Goal: Information Seeking & Learning: Learn about a topic

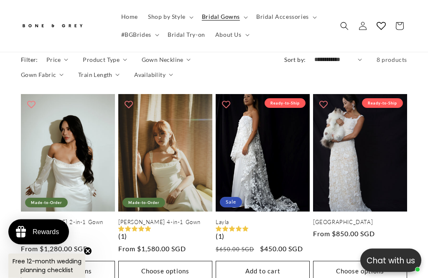
scroll to position [424, 0]
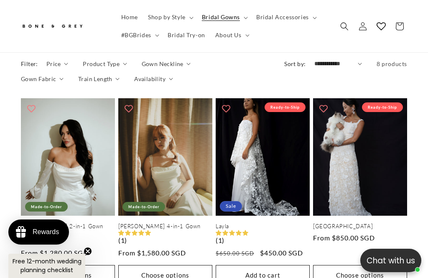
click at [344, 32] on span "Search" at bounding box center [344, 26] width 18 height 18
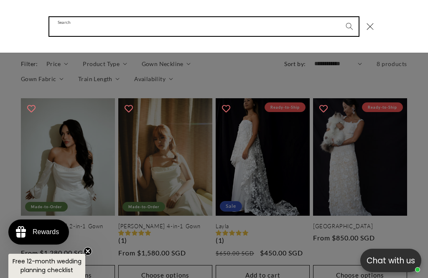
scroll to position [0, 134]
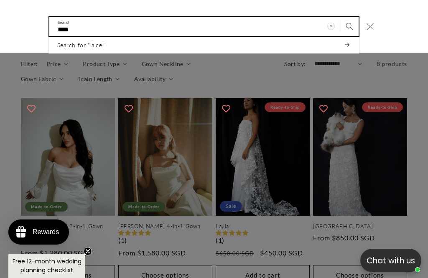
type input "****"
click at [349, 26] on button "Search" at bounding box center [349, 26] width 18 height 18
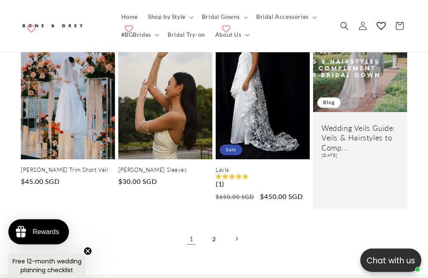
scroll to position [1189, 0]
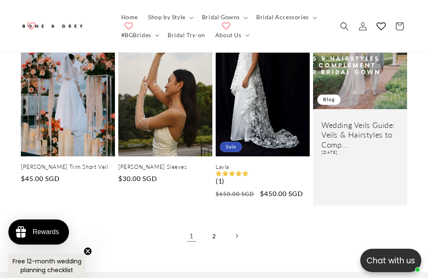
click at [214, 227] on link "2" at bounding box center [214, 236] width 18 height 18
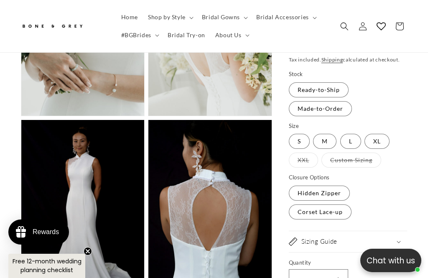
scroll to position [0, 134]
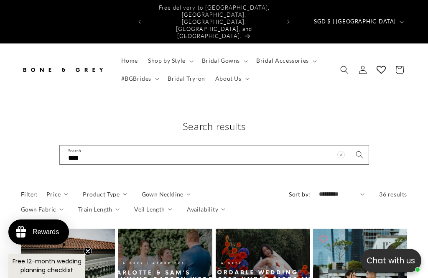
click at [187, 52] on summary "Shop by Style" at bounding box center [170, 61] width 54 height 18
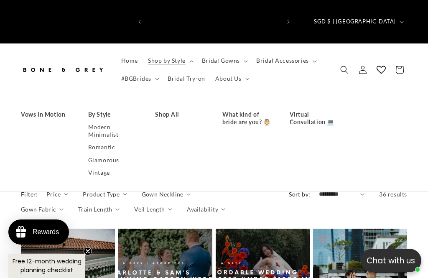
scroll to position [0, 134]
click at [245, 78] on icon at bounding box center [247, 79] width 4 height 3
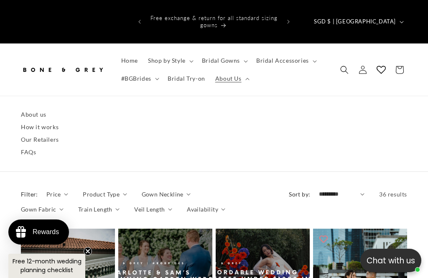
click at [38, 108] on link "About us" at bounding box center [214, 114] width 386 height 13
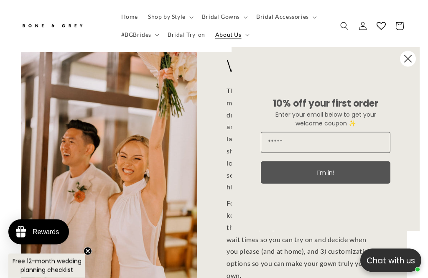
scroll to position [85, 0]
click at [403, 67] on circle "Close dialog" at bounding box center [408, 59] width 16 height 16
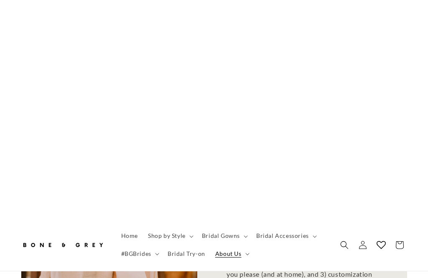
scroll to position [0, 0]
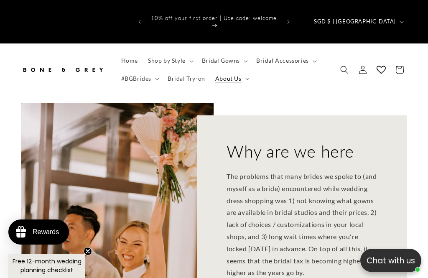
click at [242, 52] on summary "Bridal Gowns" at bounding box center [224, 61] width 54 height 18
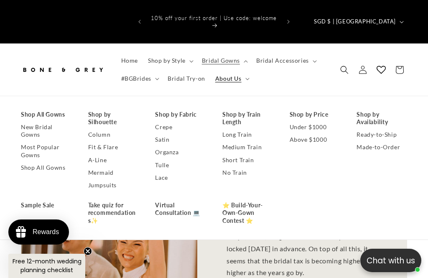
click at [166, 121] on link "Crepe" at bounding box center [180, 127] width 51 height 13
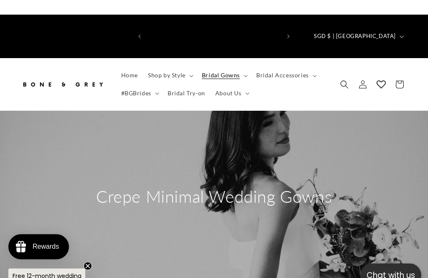
scroll to position [0, 267]
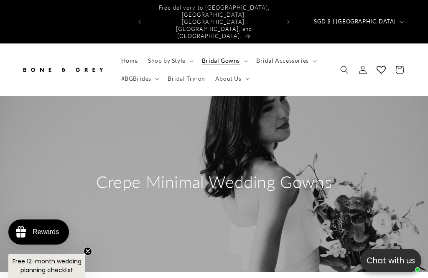
click at [243, 52] on summary "Bridal Gowns" at bounding box center [224, 61] width 54 height 18
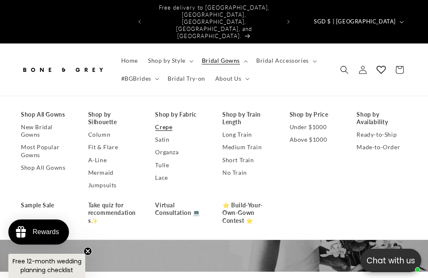
click at [174, 146] on link "Organza" at bounding box center [180, 152] width 51 height 13
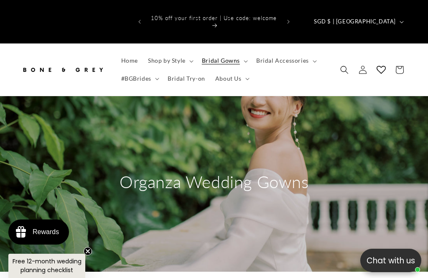
click at [244, 52] on summary "Bridal Gowns" at bounding box center [224, 61] width 54 height 18
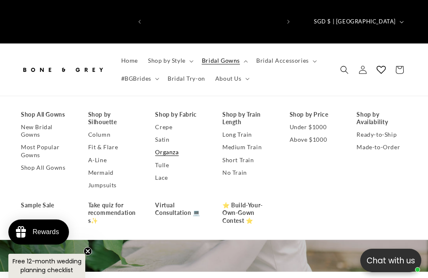
scroll to position [0, 134]
click at [168, 159] on link "Tulle" at bounding box center [180, 165] width 51 height 13
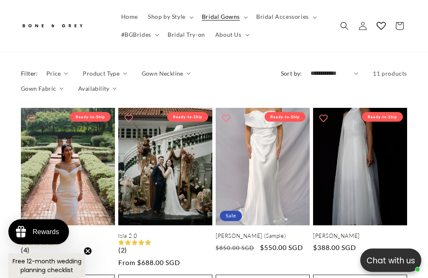
scroll to position [409, 0]
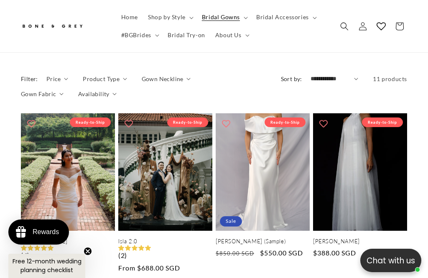
click at [241, 15] on summary "Bridal Gowns" at bounding box center [224, 17] width 54 height 18
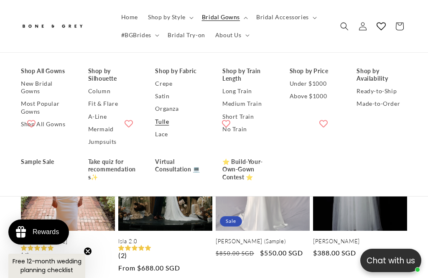
click at [166, 135] on link "Lace" at bounding box center [180, 133] width 51 height 13
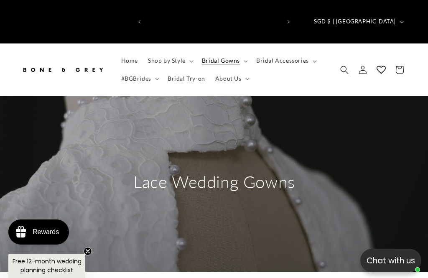
scroll to position [0, 267]
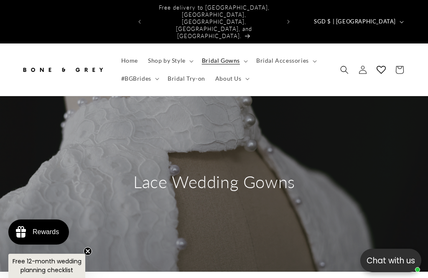
click at [192, 52] on summary "Shop by Style" at bounding box center [170, 61] width 54 height 18
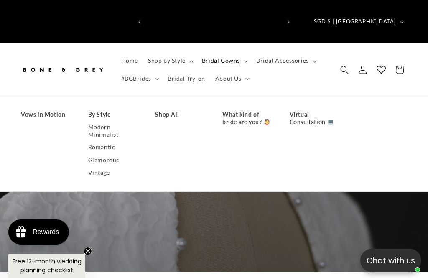
scroll to position [0, 0]
click at [107, 121] on link "Modern Minimalist" at bounding box center [113, 131] width 51 height 20
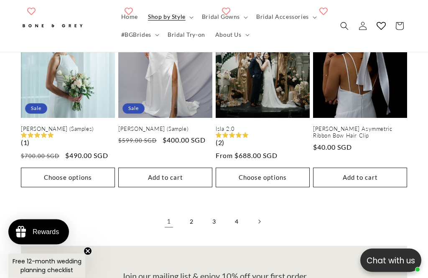
scroll to position [1504, 0]
click at [190, 212] on link "2" at bounding box center [191, 221] width 18 height 18
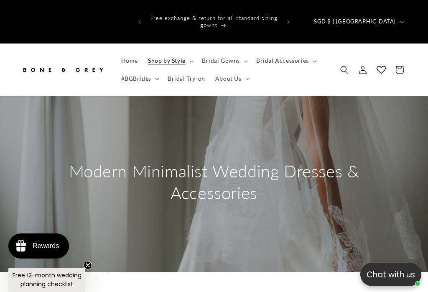
click at [186, 52] on summary "Shop by Style" at bounding box center [170, 61] width 54 height 18
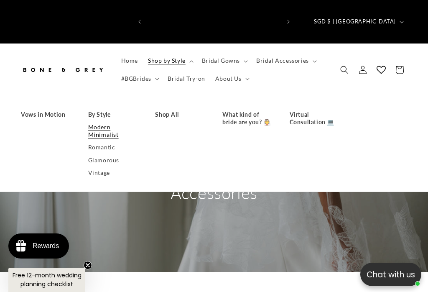
scroll to position [0, 267]
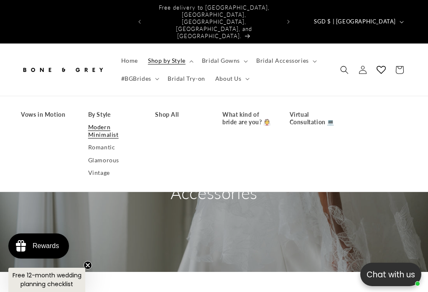
click at [172, 108] on link "Shop All" at bounding box center [180, 114] width 51 height 13
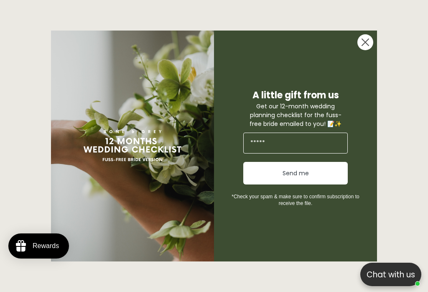
scroll to position [0, 134]
click at [367, 46] on circle "Close dialog" at bounding box center [365, 42] width 16 height 16
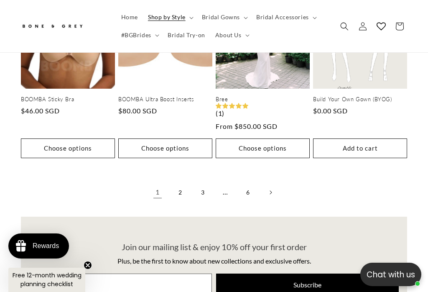
scroll to position [1370, 0]
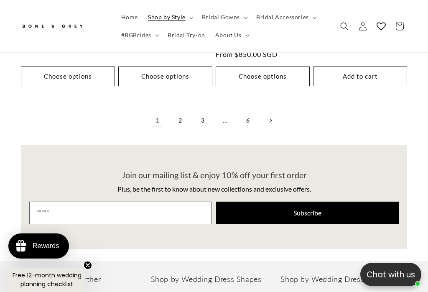
click at [182, 111] on link "2" at bounding box center [180, 120] width 18 height 18
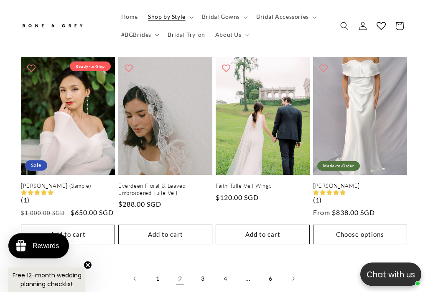
scroll to position [1251, 0]
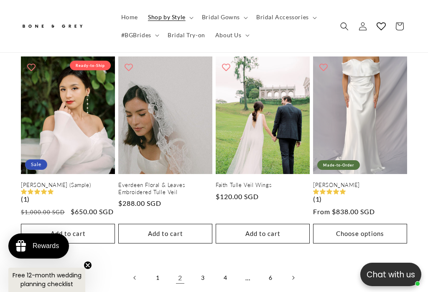
click at [202, 268] on link "3" at bounding box center [202, 277] width 18 height 18
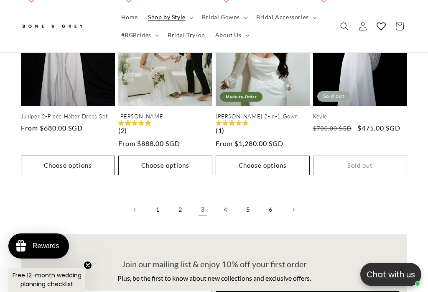
scroll to position [1308, 0]
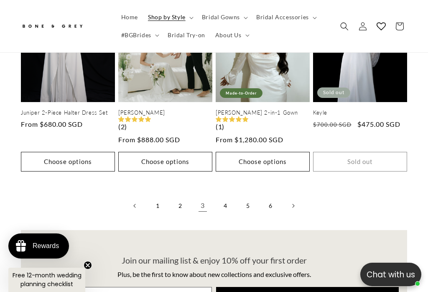
click at [222, 196] on link "4" at bounding box center [225, 205] width 18 height 18
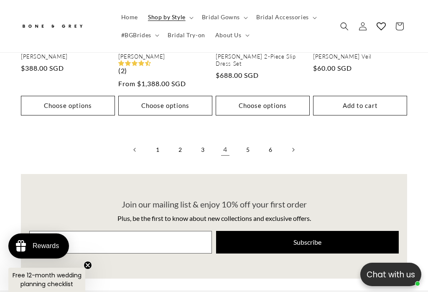
scroll to position [1358, 0]
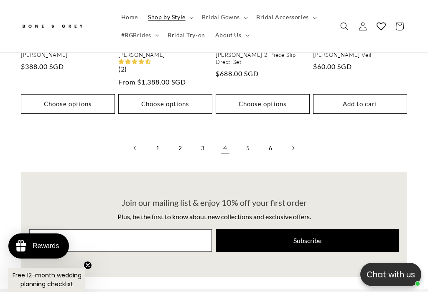
click at [251, 139] on link "5" at bounding box center [248, 148] width 18 height 18
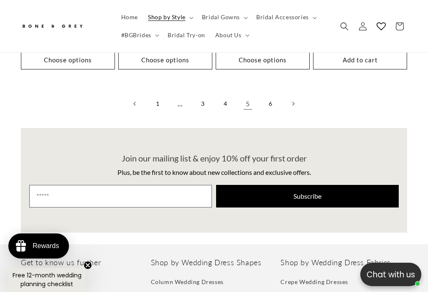
scroll to position [0, 267]
